Goal: Navigation & Orientation: Find specific page/section

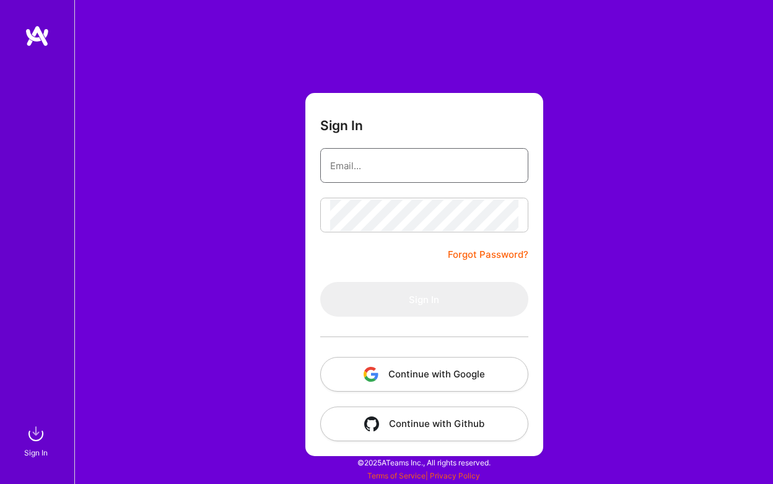
type input "freelance@hoomanb.com"
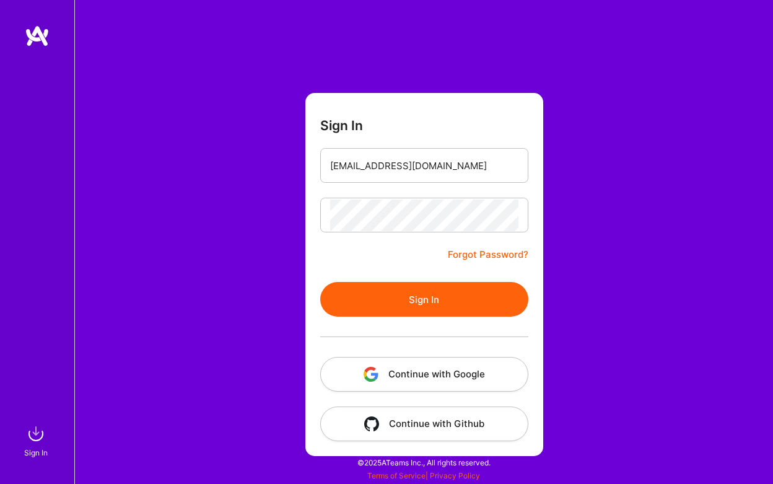
click at [421, 298] on button "Sign In" at bounding box center [424, 299] width 208 height 35
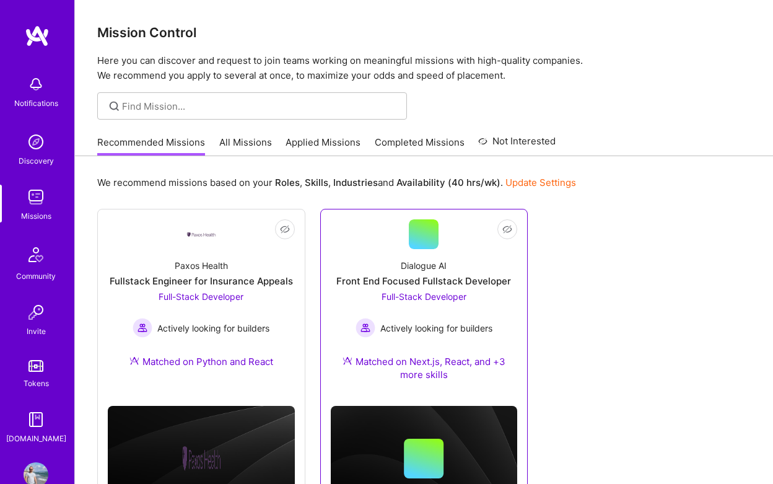
scroll to position [68, 0]
